Goal: Book appointment/travel/reservation

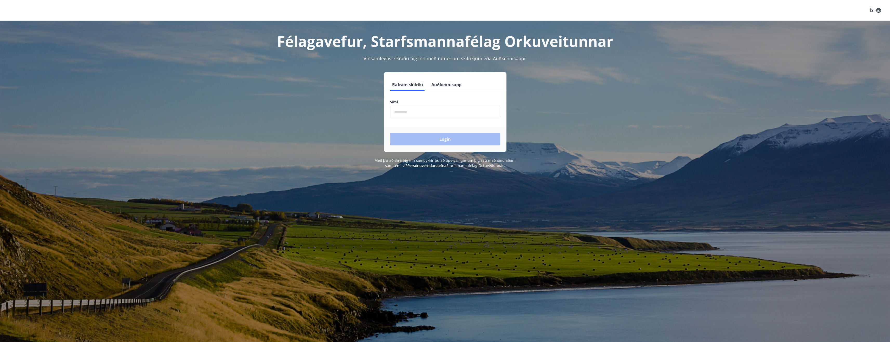
click at [400, 109] on input "phone" at bounding box center [445, 112] width 110 height 13
type input "********"
click at [390, 133] on button "Login" at bounding box center [445, 139] width 110 height 12
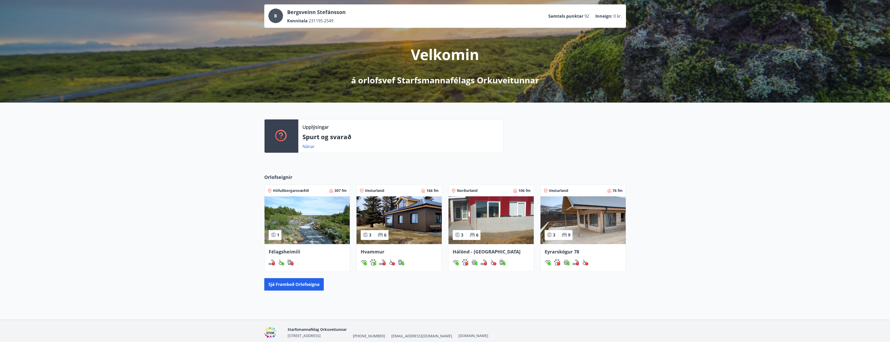
scroll to position [48, 0]
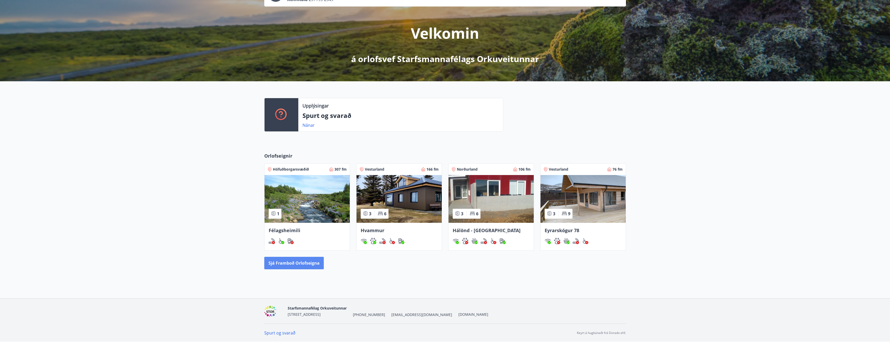
click at [306, 267] on button "Sjá framboð orlofseigna" at bounding box center [293, 263] width 59 height 12
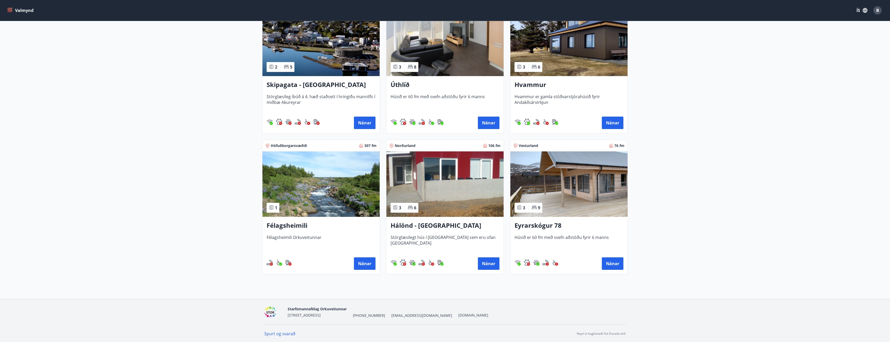
scroll to position [121, 0]
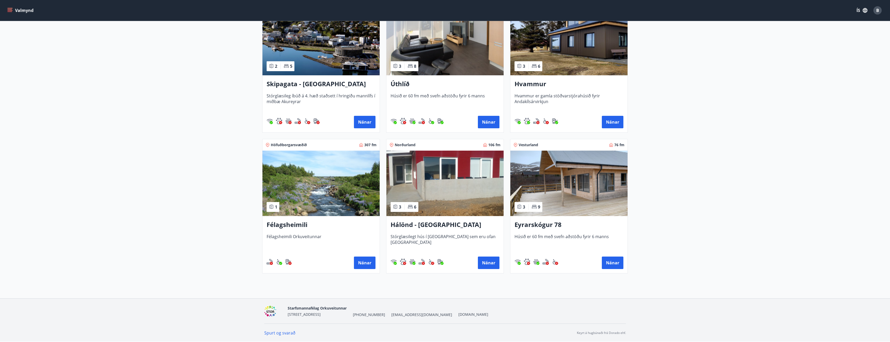
click at [449, 203] on img at bounding box center [444, 183] width 117 height 65
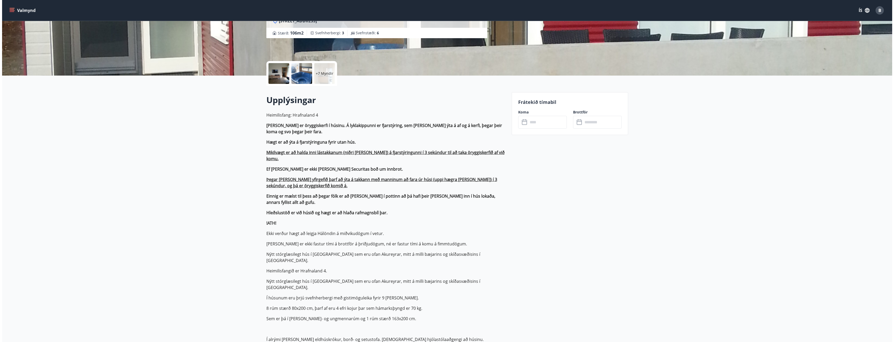
scroll to position [52, 0]
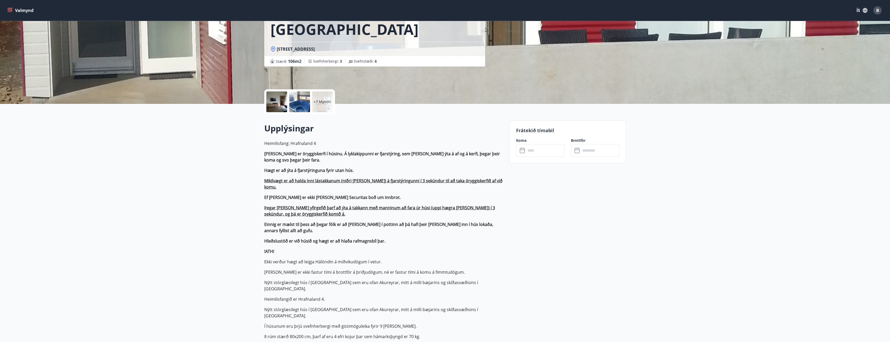
click at [317, 98] on div "+7 Myndir" at bounding box center [322, 101] width 21 height 21
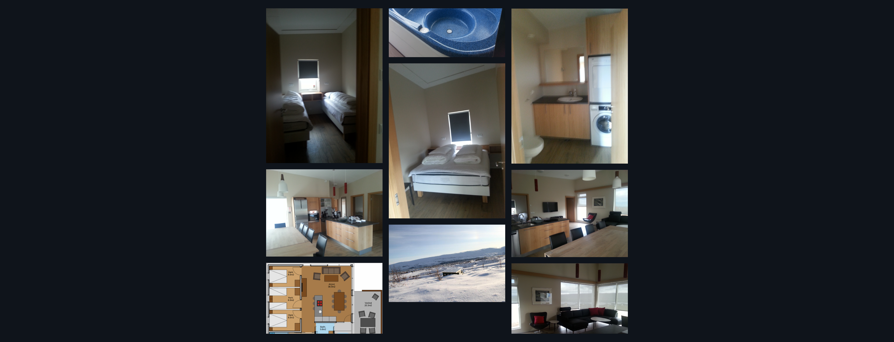
scroll to position [226, 0]
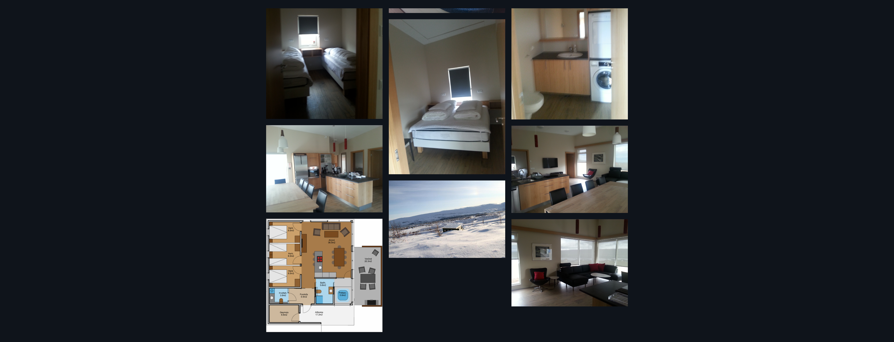
click at [323, 279] on img at bounding box center [324, 276] width 116 height 114
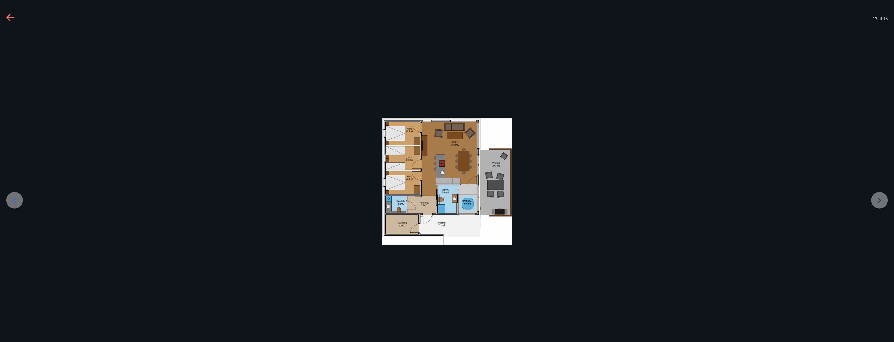
click at [11, 17] on icon at bounding box center [9, 17] width 7 height 1
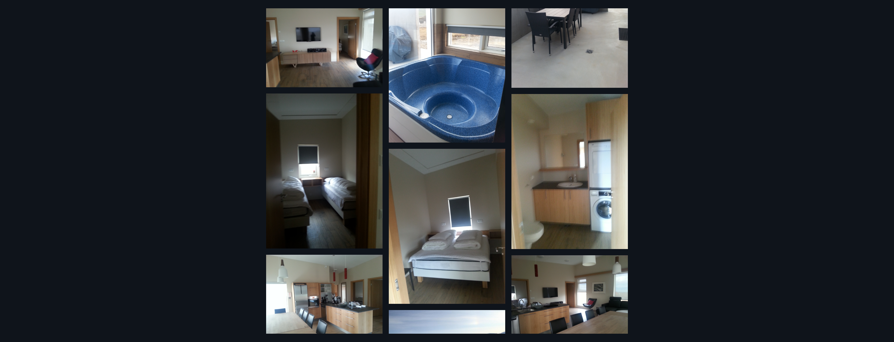
scroll to position [130, 0]
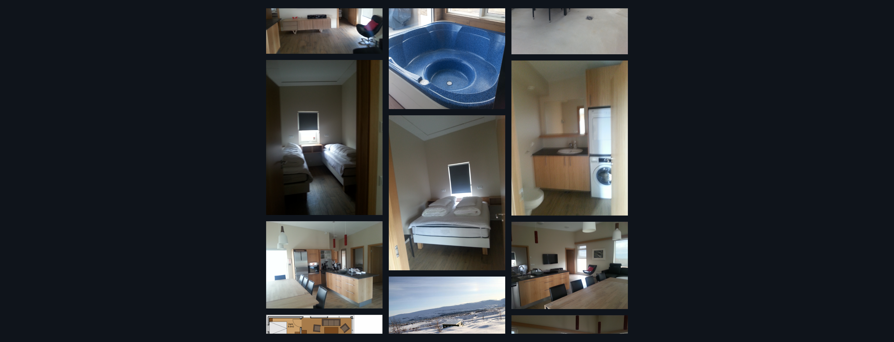
click at [330, 145] on img at bounding box center [324, 137] width 116 height 155
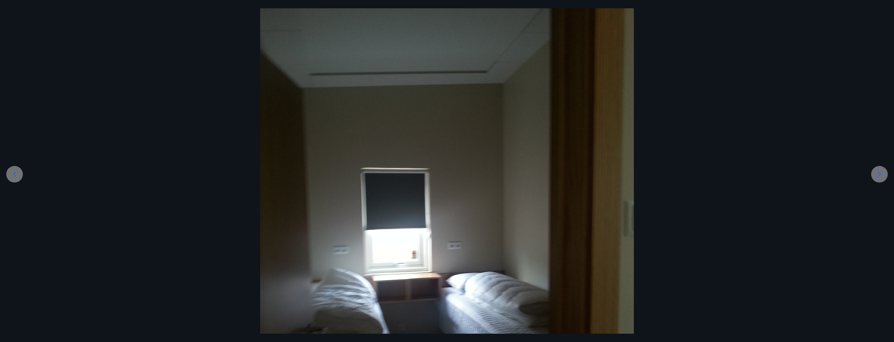
scroll to position [0, 0]
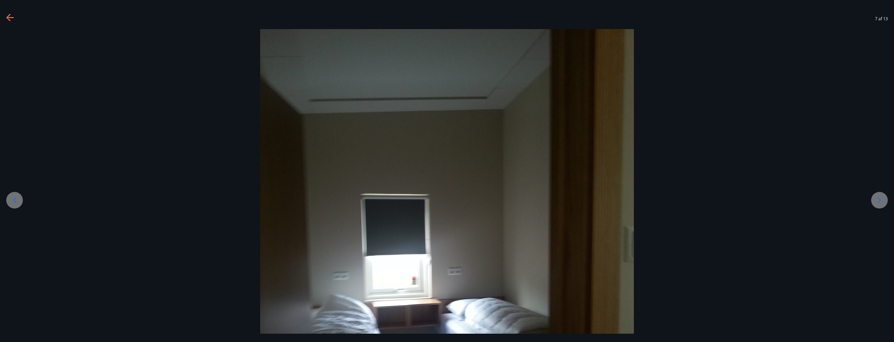
click at [9, 18] on icon at bounding box center [10, 18] width 8 height 8
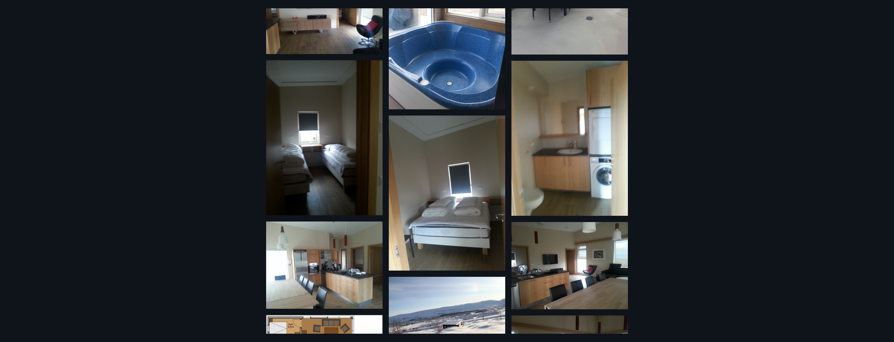
scroll to position [130, 0]
click at [302, 138] on img at bounding box center [324, 137] width 116 height 155
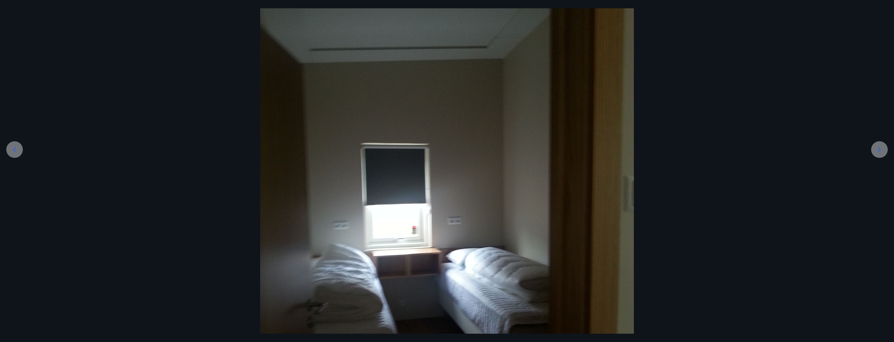
scroll to position [0, 0]
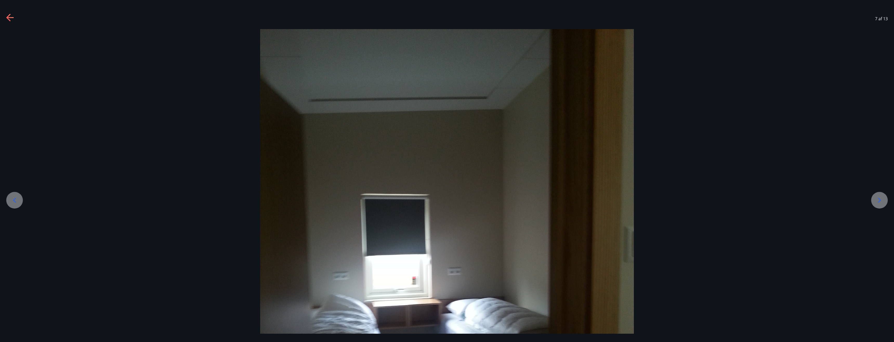
click at [14, 20] on icon at bounding box center [10, 18] width 8 height 8
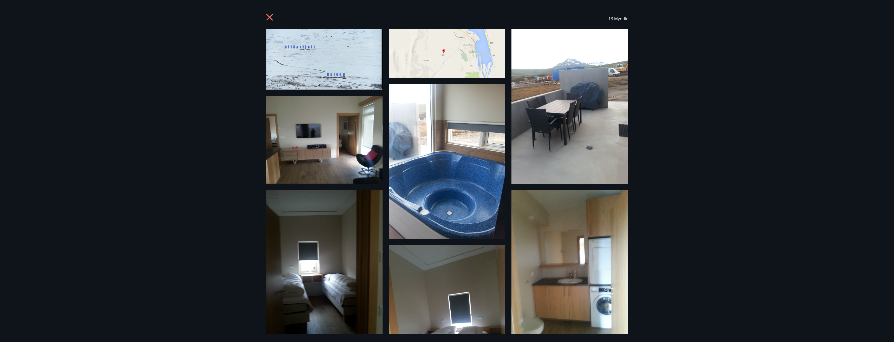
click at [266, 15] on div "13 Myndir" at bounding box center [447, 18] width 374 height 21
click at [267, 16] on icon at bounding box center [270, 18] width 8 height 8
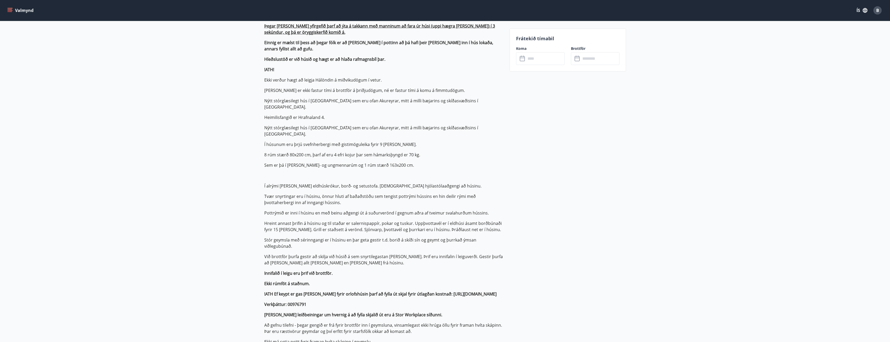
scroll to position [208, 0]
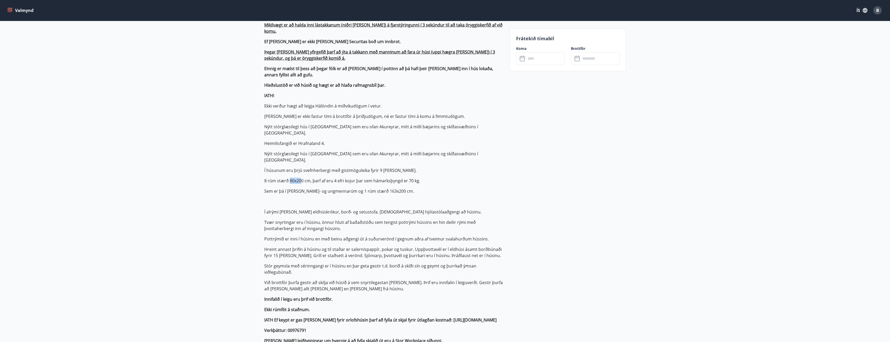
drag, startPoint x: 289, startPoint y: 169, endPoint x: 302, endPoint y: 171, distance: 13.6
click at [302, 171] on p "Heimilisfang: Hrafnaland 4 [PERSON_NAME] er öryggiskerfi í húsinu. Á lyklakippu…" at bounding box center [383, 185] width 239 height 403
click at [295, 178] on p "8 rúm stærð 80x200 cm, þarf af eru 4 efri kojur þar sem hámarksþyngd er 70 kg." at bounding box center [383, 181] width 239 height 6
drag, startPoint x: 311, startPoint y: 167, endPoint x: 321, endPoint y: 167, distance: 10.1
click at [319, 178] on p "8 rúm stærð 80x200 cm, þarf af eru 4 efri kojur þar sem hámarksþyngd er 70 kg." at bounding box center [383, 181] width 239 height 6
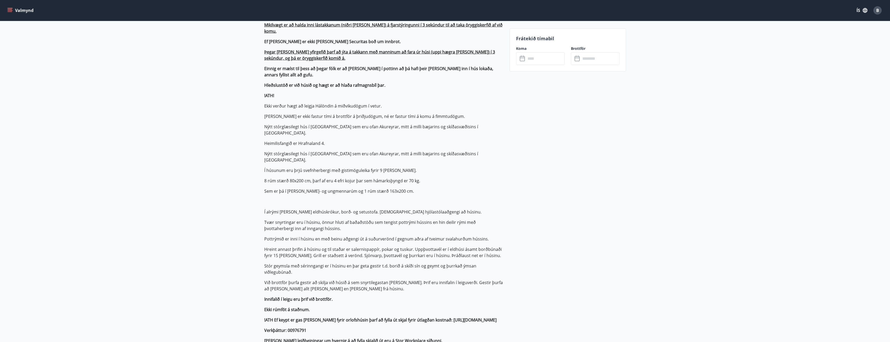
click at [325, 178] on p "8 rúm stærð 80x200 cm, þarf af eru 4 efri kojur þar sem hámarksþyngd er 70 kg." at bounding box center [383, 181] width 239 height 6
drag, startPoint x: 360, startPoint y: 168, endPoint x: 419, endPoint y: 168, distance: 59.0
click at [418, 178] on p "8 rúm stærð 80x200 cm, þarf af eru 4 efri kojur þar sem hámarksþyngd er 70 kg." at bounding box center [383, 181] width 239 height 6
click at [420, 178] on p "8 rúm stærð 80x200 cm, þarf af eru 4 efri kojur þar sem hámarksþyngd er 70 kg." at bounding box center [383, 181] width 239 height 6
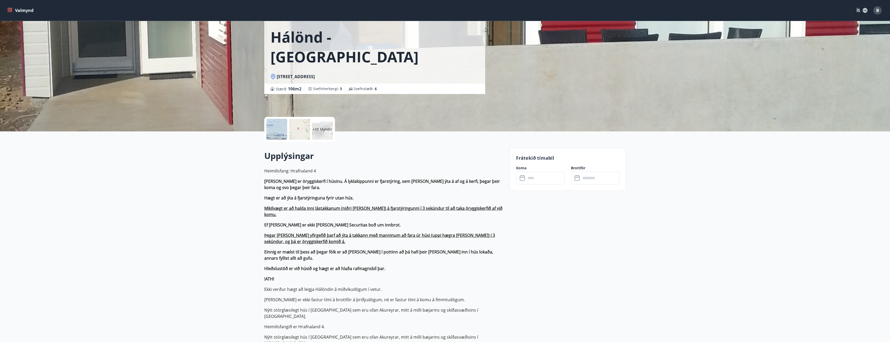
scroll to position [0, 0]
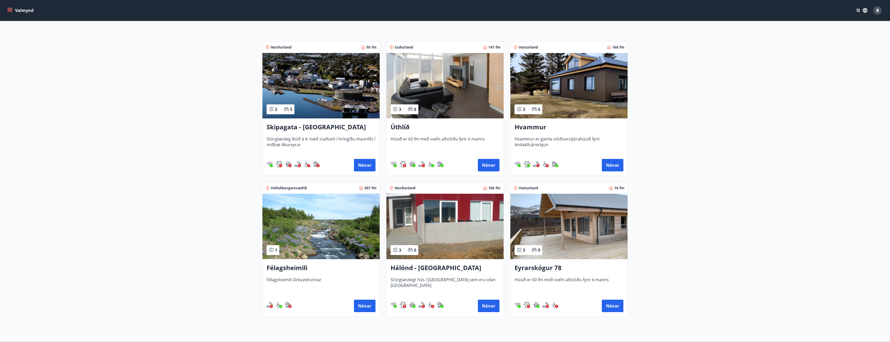
click at [323, 227] on img at bounding box center [320, 226] width 117 height 65
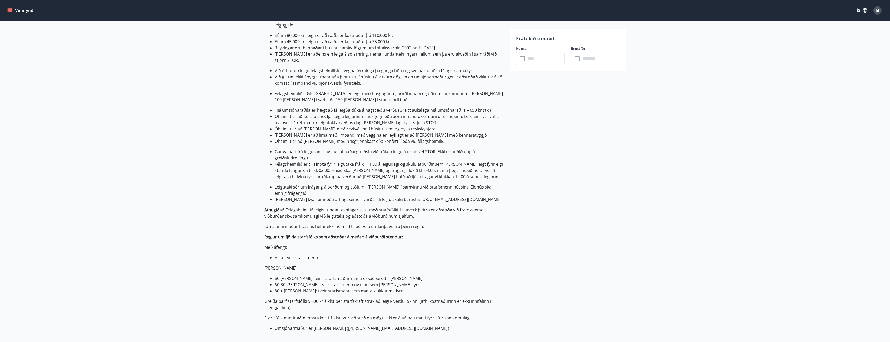
scroll to position [338, 0]
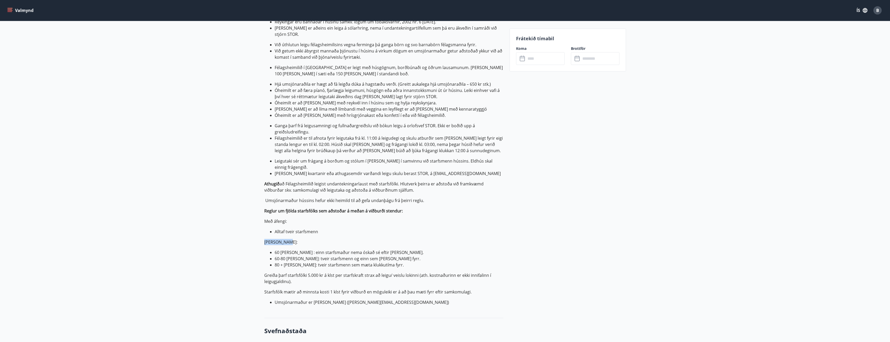
drag, startPoint x: 263, startPoint y: 223, endPoint x: 288, endPoint y: 224, distance: 25.3
click at [288, 225] on div "+8 Myndir Upplýsingar Umgengnis- og leigureglur Félagsheimilis: Félagsheimilið …" at bounding box center [380, 210] width 245 height 784
click at [288, 239] on p "[PERSON_NAME]:" at bounding box center [383, 242] width 239 height 6
drag, startPoint x: 275, startPoint y: 214, endPoint x: 320, endPoint y: 213, distance: 45.0
click at [319, 229] on li "Alltaf tveir starfsmenn" at bounding box center [389, 232] width 229 height 6
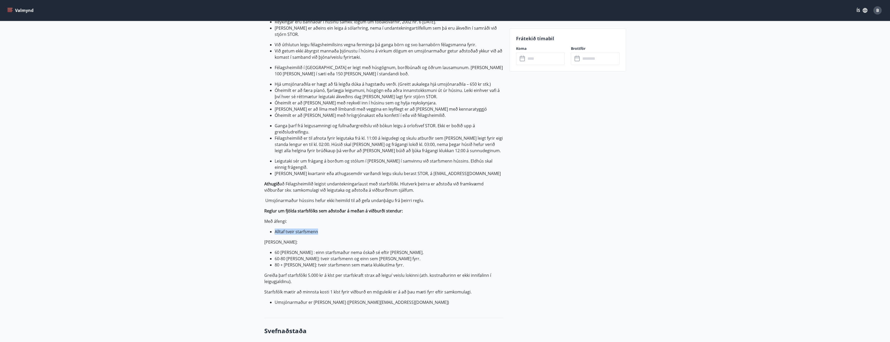
click at [321, 229] on li "Alltaf tveir starfsmenn" at bounding box center [389, 232] width 229 height 6
drag, startPoint x: 263, startPoint y: 202, endPoint x: 301, endPoint y: 207, distance: 37.8
click at [301, 207] on div "+8 Myndir Upplýsingar Umgengnis- og leigureglur Félagsheimilis: Félagsheimilið …" at bounding box center [380, 210] width 245 height 784
click at [303, 229] on li "Alltaf tveir starfsmenn" at bounding box center [389, 232] width 229 height 6
drag, startPoint x: 266, startPoint y: 201, endPoint x: 315, endPoint y: 212, distance: 50.8
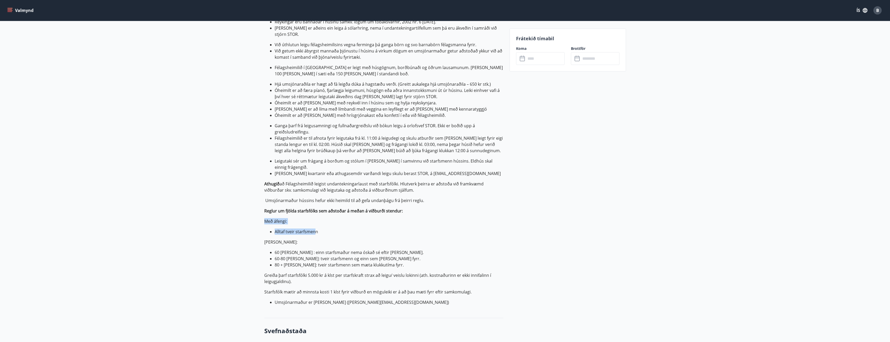
click at [315, 212] on p "Umgengnis- og leigureglur Félagsheimilis: Félagsheimilið er eingöngu leigt til …" at bounding box center [383, 80] width 239 height 451
click at [315, 229] on li "Alltaf tveir starfsmenn" at bounding box center [389, 232] width 229 height 6
drag, startPoint x: 272, startPoint y: 256, endPoint x: 311, endPoint y: 257, distance: 39.0
click at [311, 272] on p "Greiða þarf starfsfólki 5.000 kr á klst per starfskraft strax að leigu/ veislu …" at bounding box center [383, 278] width 239 height 12
click at [312, 272] on p "Greiða þarf starfsfólki 5.000 kr á klst per starfskraft strax að leigu/ veislu …" at bounding box center [383, 278] width 239 height 12
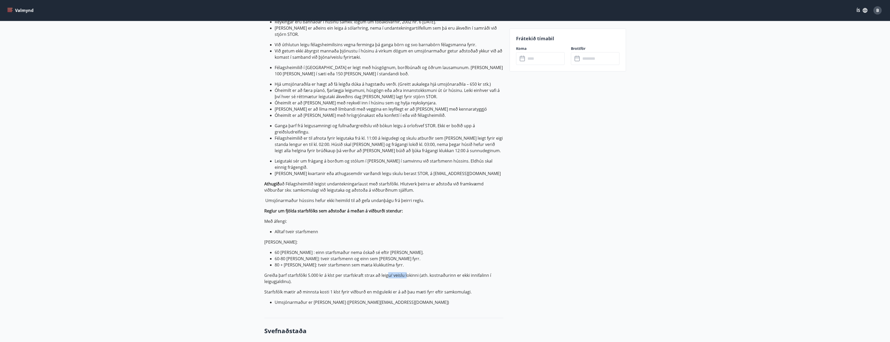
drag, startPoint x: 388, startPoint y: 257, endPoint x: 407, endPoint y: 257, distance: 19.2
click at [407, 272] on p "Greiða þarf starfsfólki 5.000 kr á klst per starfskraft strax að leigu/ veislu …" at bounding box center [383, 278] width 239 height 12
drag, startPoint x: 411, startPoint y: 257, endPoint x: 415, endPoint y: 257, distance: 4.7
click at [411, 272] on p "Greiða þarf starfsfólki 5.000 kr á klst per starfskraft strax að leigu/ veislu …" at bounding box center [383, 278] width 239 height 12
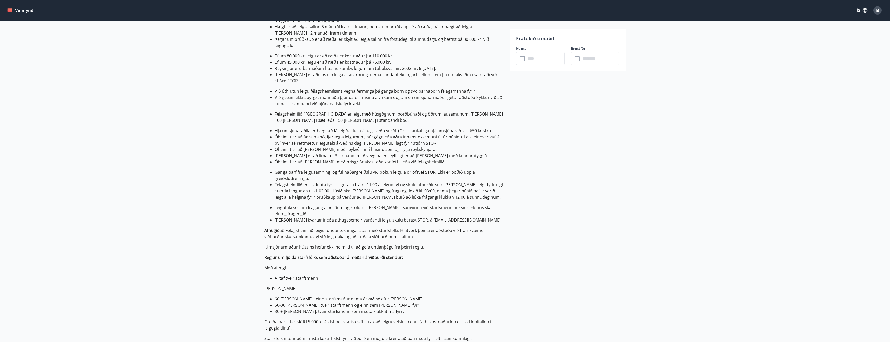
scroll to position [364, 0]
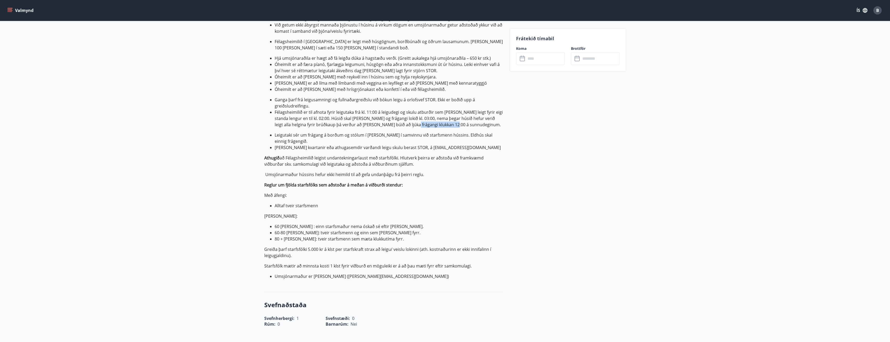
drag, startPoint x: 442, startPoint y: 112, endPoint x: 398, endPoint y: 111, distance: 43.7
click at [398, 111] on li "Félagsheimilið er til afnota fyrir leigutaka frá kl. 11:00 á leigudegi og skulu…" at bounding box center [389, 118] width 229 height 19
click at [317, 109] on li "Félagsheimilið er til afnota fyrir leigutaka frá kl. 11:00 á leigudegi og skulu…" at bounding box center [389, 118] width 229 height 19
click at [313, 109] on li "Félagsheimilið er til afnota fyrir leigutaka frá kl. 11:00 á leigudegi og skulu…" at bounding box center [389, 118] width 229 height 19
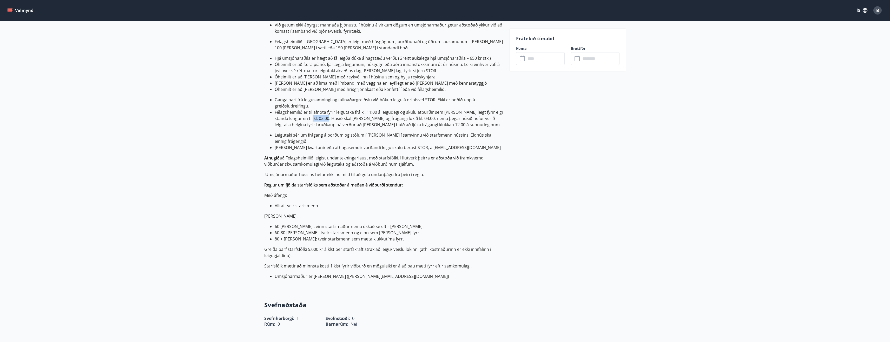
drag, startPoint x: 305, startPoint y: 104, endPoint x: 322, endPoint y: 105, distance: 17.2
click at [322, 109] on li "Félagsheimilið er til afnota fyrir leigutaka frá kl. 11:00 á leigudegi og skulu…" at bounding box center [389, 118] width 229 height 19
click at [317, 109] on li "Félagsheimilið er til afnota fyrir leigutaka frá kl. 11:00 á leigudegi og skulu…" at bounding box center [389, 118] width 229 height 19
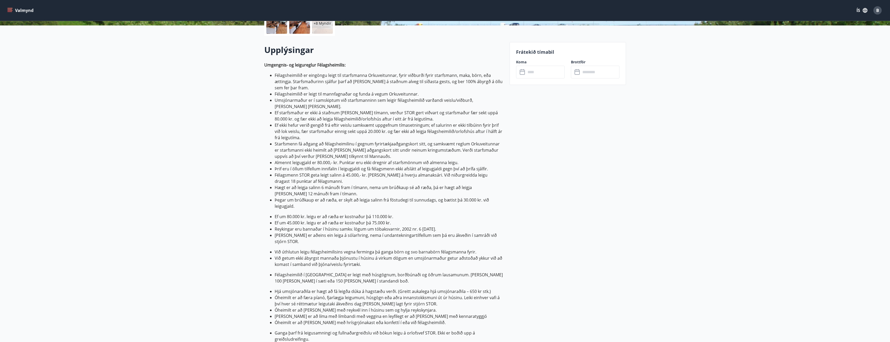
scroll to position [130, 0]
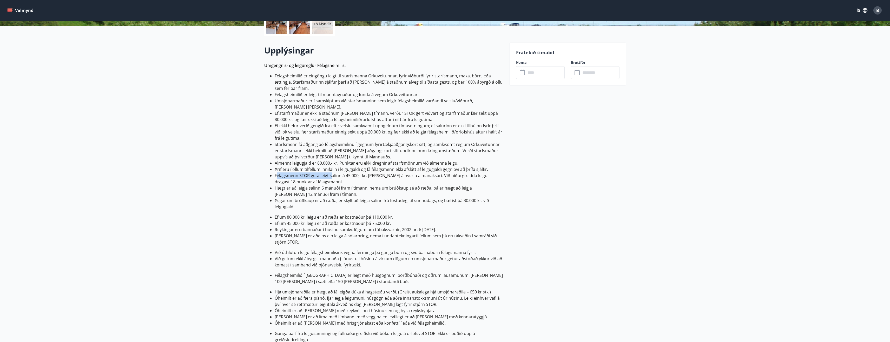
drag, startPoint x: 300, startPoint y: 171, endPoint x: 335, endPoint y: 169, distance: 35.1
click at [333, 173] on li "Félagsmenn STOR geta leigt salinn á 45.000,- kr. [PERSON_NAME] á hverju almanak…" at bounding box center [389, 179] width 229 height 12
click at [335, 173] on li "Félagsmenn STOR geta leigt salinn á 45.000,- kr. [PERSON_NAME] á hverju almanak…" at bounding box center [389, 179] width 229 height 12
drag, startPoint x: 341, startPoint y: 169, endPoint x: 350, endPoint y: 169, distance: 8.8
click at [350, 173] on li "Félagsmenn STOR geta leigt salinn á 45.000,- kr. [PERSON_NAME] á hverju almanak…" at bounding box center [389, 179] width 229 height 12
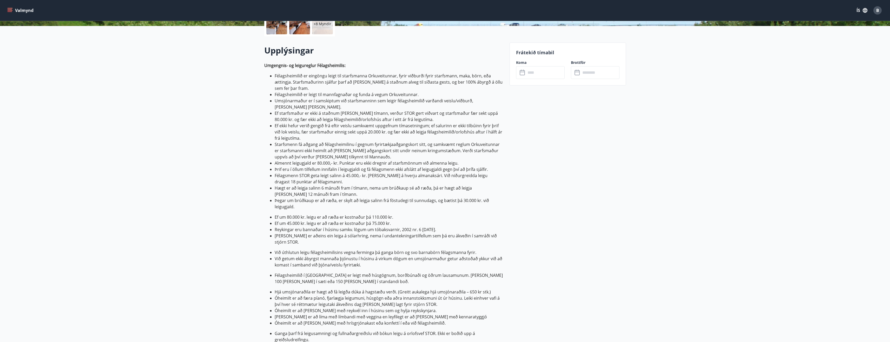
click at [356, 173] on li "Félagsmenn STOR geta leigt salinn á 45.000,- kr. [PERSON_NAME] á hverju almanak…" at bounding box center [389, 179] width 229 height 12
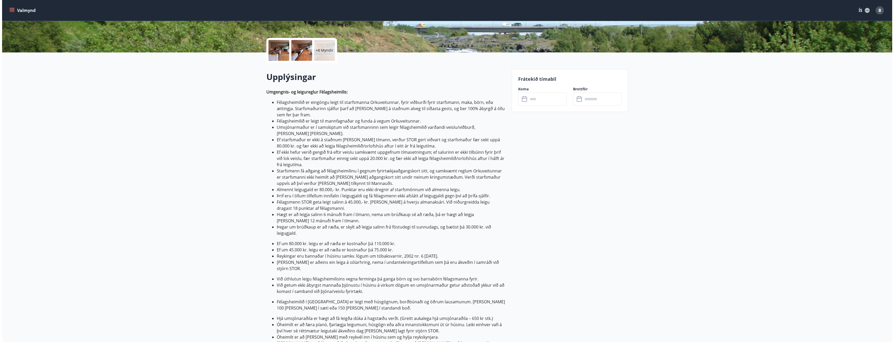
scroll to position [104, 0]
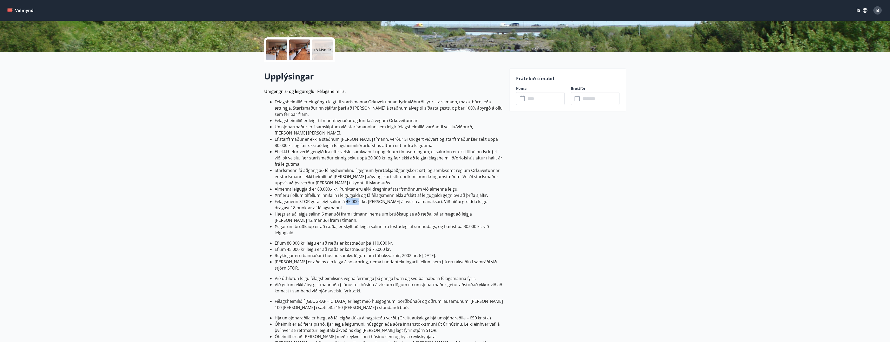
drag, startPoint x: 345, startPoint y: 195, endPoint x: 359, endPoint y: 194, distance: 14.1
click at [359, 198] on li "Félagsmenn STOR geta leigt salinn á 45.000,- kr. [PERSON_NAME] á hverju almanak…" at bounding box center [389, 204] width 229 height 12
click at [528, 98] on input "text" at bounding box center [545, 98] width 39 height 13
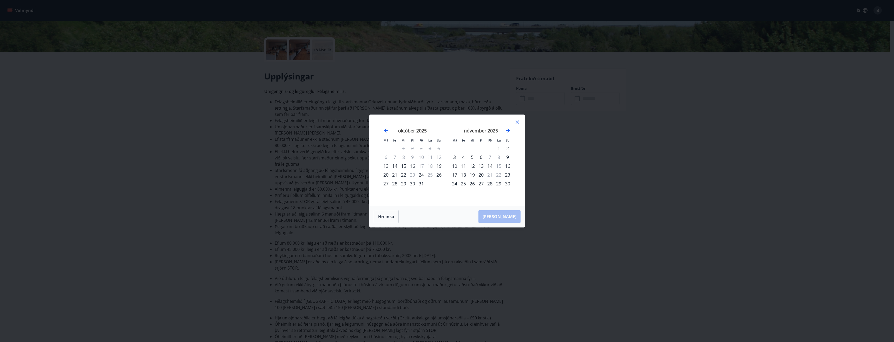
click at [518, 122] on icon at bounding box center [517, 122] width 4 height 4
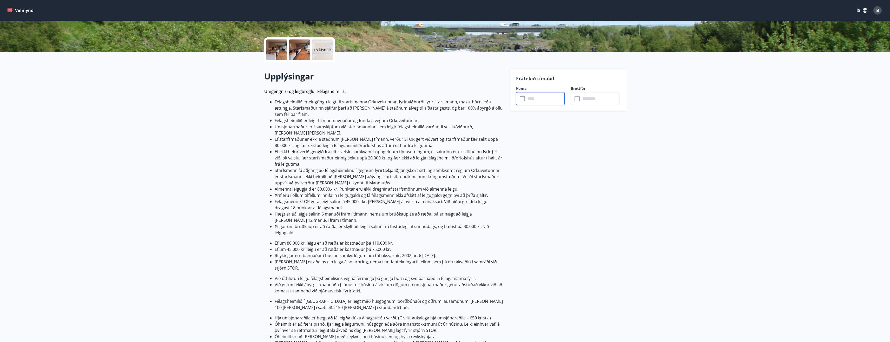
click at [521, 98] on icon at bounding box center [523, 99] width 6 height 6
